Goal: Task Accomplishment & Management: Use online tool/utility

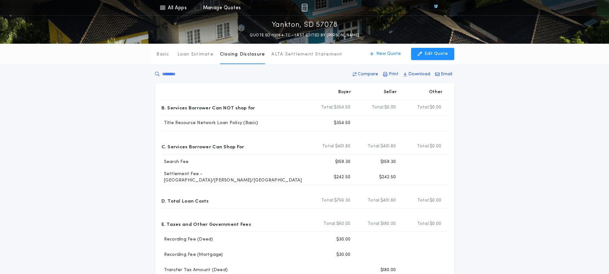
scroll to position [224, 0]
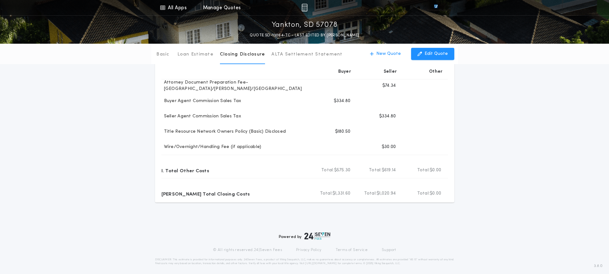
scroll to position [142, 0]
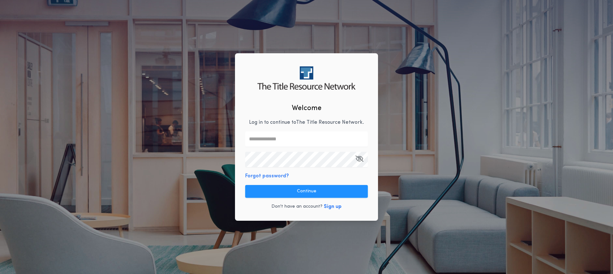
type input "**********"
